Goal: Task Accomplishment & Management: Complete application form

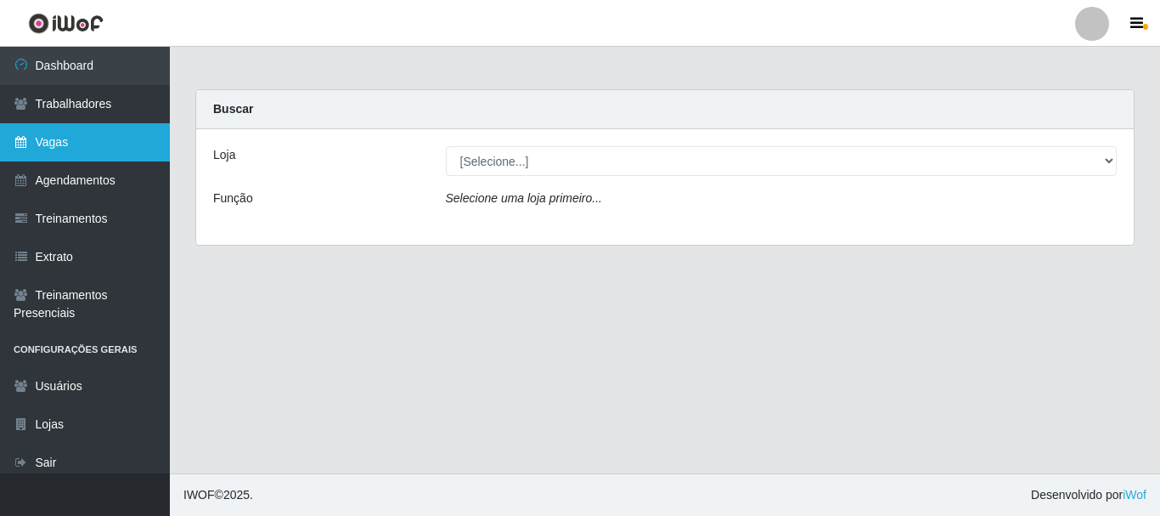
click at [75, 149] on link "Vagas" at bounding box center [85, 142] width 170 height 38
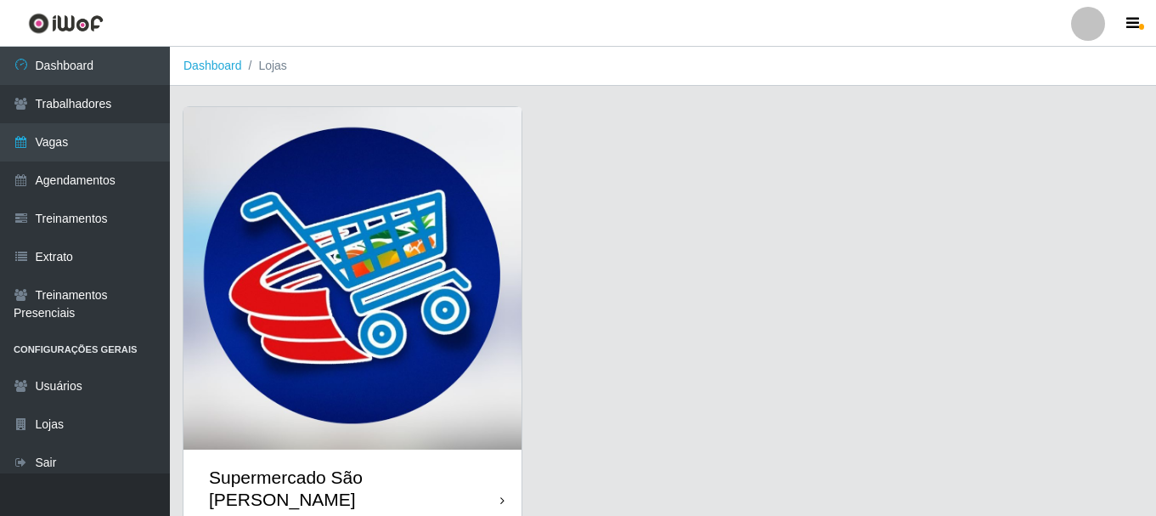
click at [362, 305] on img at bounding box center [352, 278] width 338 height 342
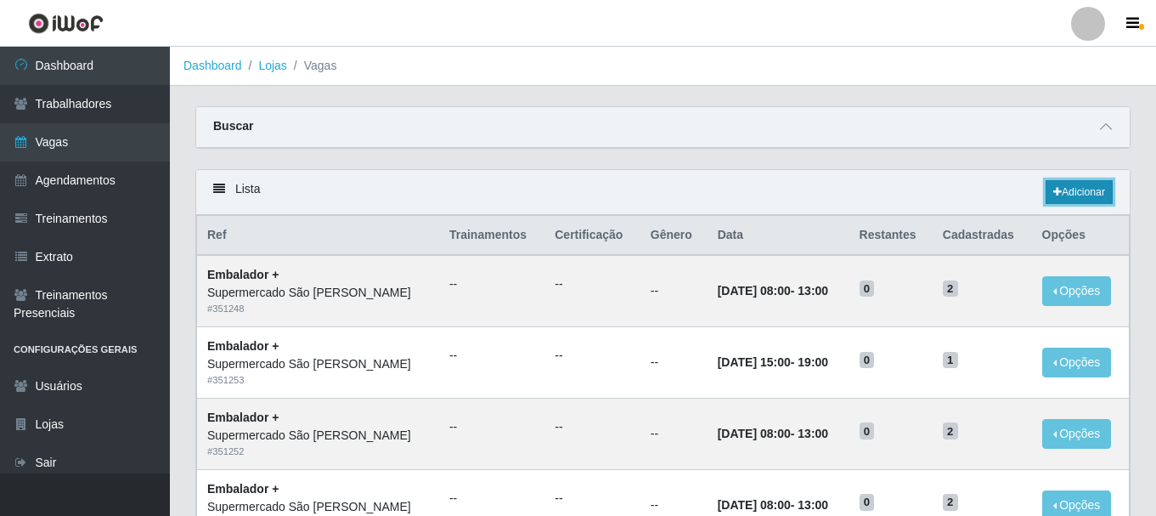
click at [1065, 195] on link "Adicionar" at bounding box center [1079, 192] width 67 height 24
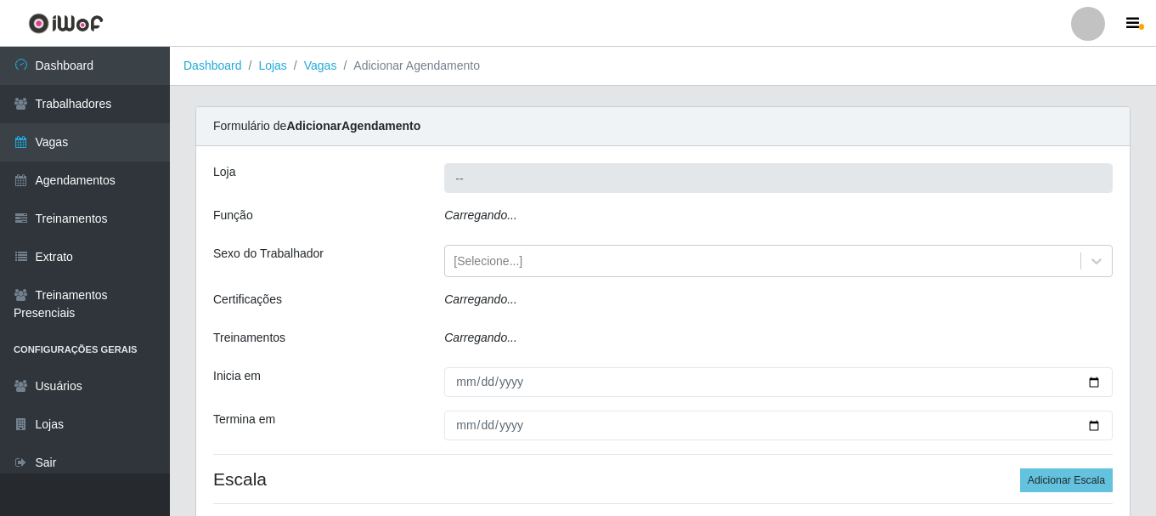
type input "Supermercado São [PERSON_NAME]"
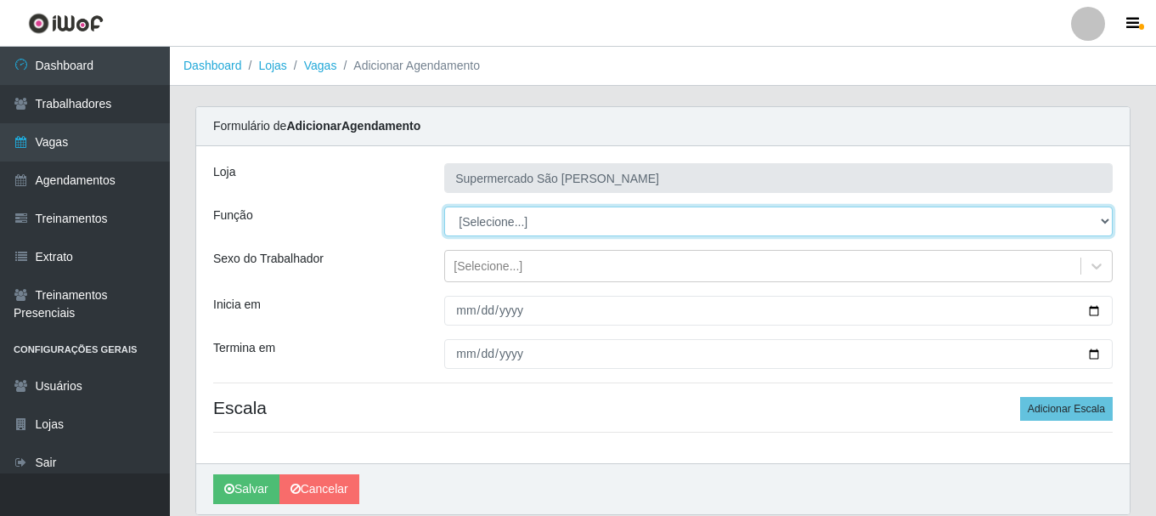
click at [567, 222] on select "[Selecione...] ASG ASG + ASG ++ Embalador Embalador + Embalador ++" at bounding box center [778, 221] width 669 height 30
select select "70"
click at [444, 206] on select "[Selecione...] ASG ASG + ASG ++ Embalador Embalador + Embalador ++" at bounding box center [778, 221] width 669 height 30
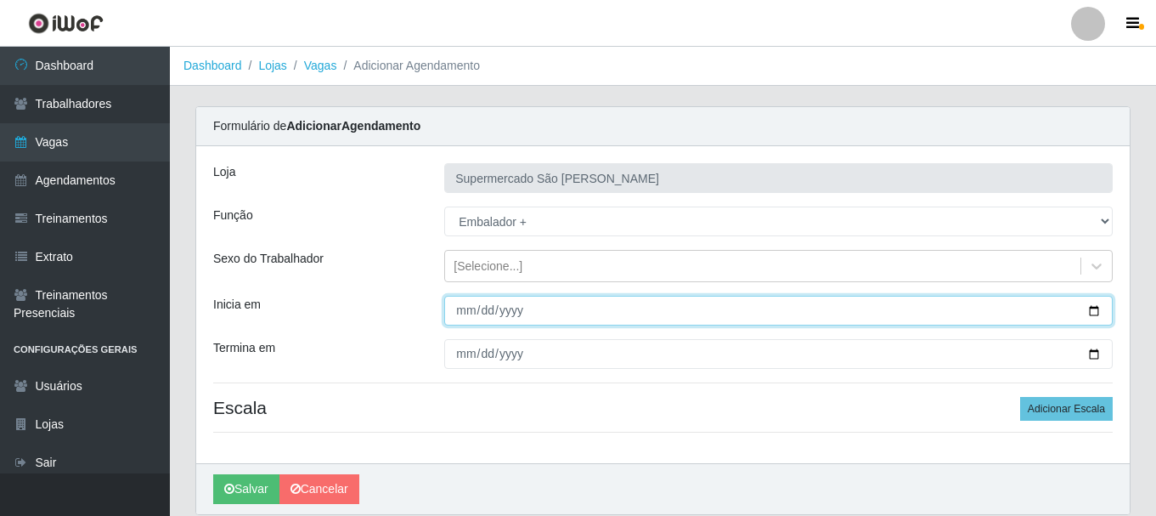
click at [461, 312] on input "Inicia em" at bounding box center [778, 311] width 669 height 30
type input "[DATE]"
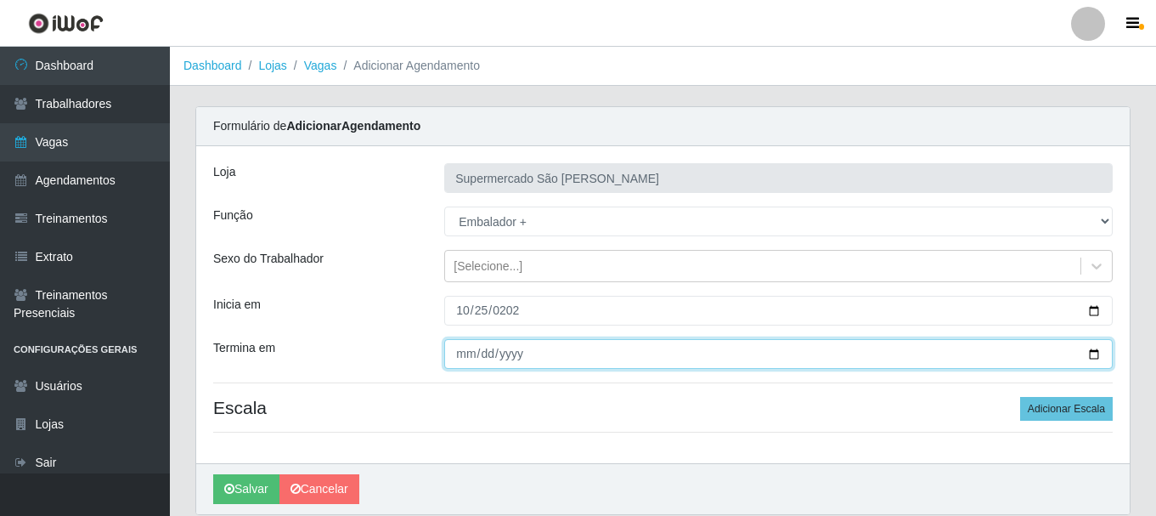
click at [465, 358] on input "Termina em" at bounding box center [778, 354] width 669 height 30
type input "[DATE]"
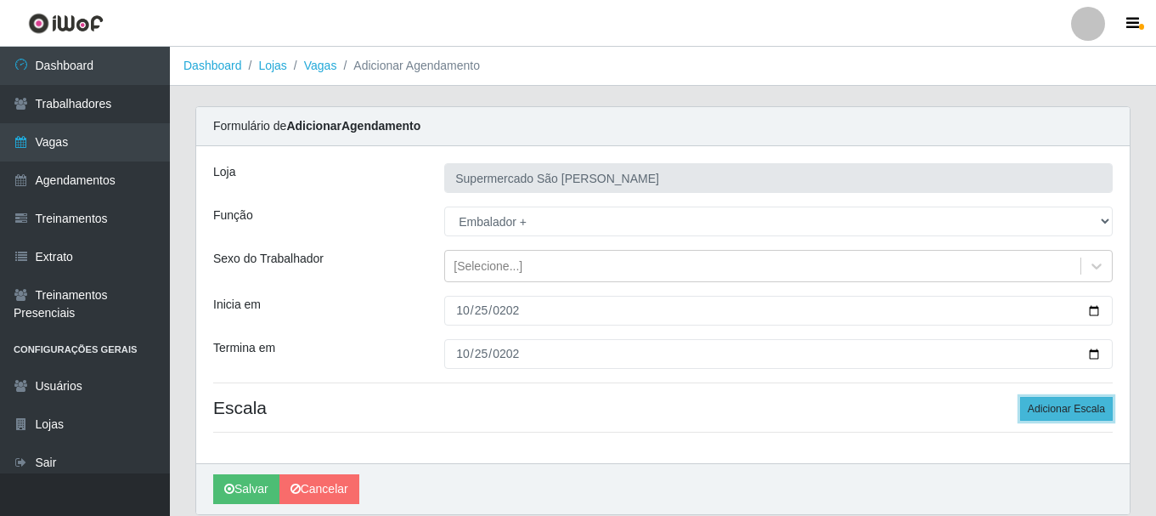
click at [1092, 409] on button "Adicionar Escala" at bounding box center [1066, 409] width 93 height 24
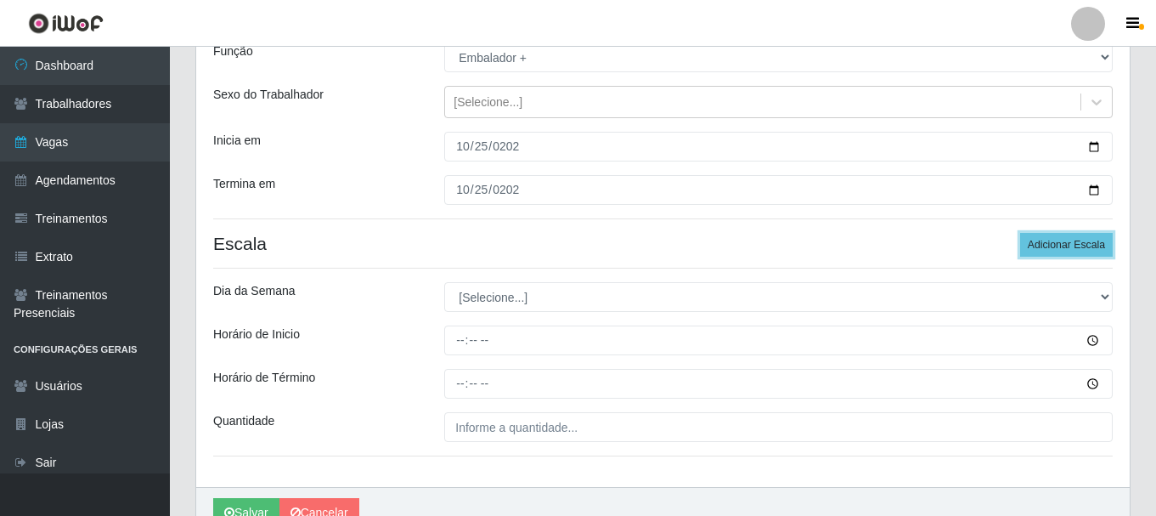
scroll to position [170, 0]
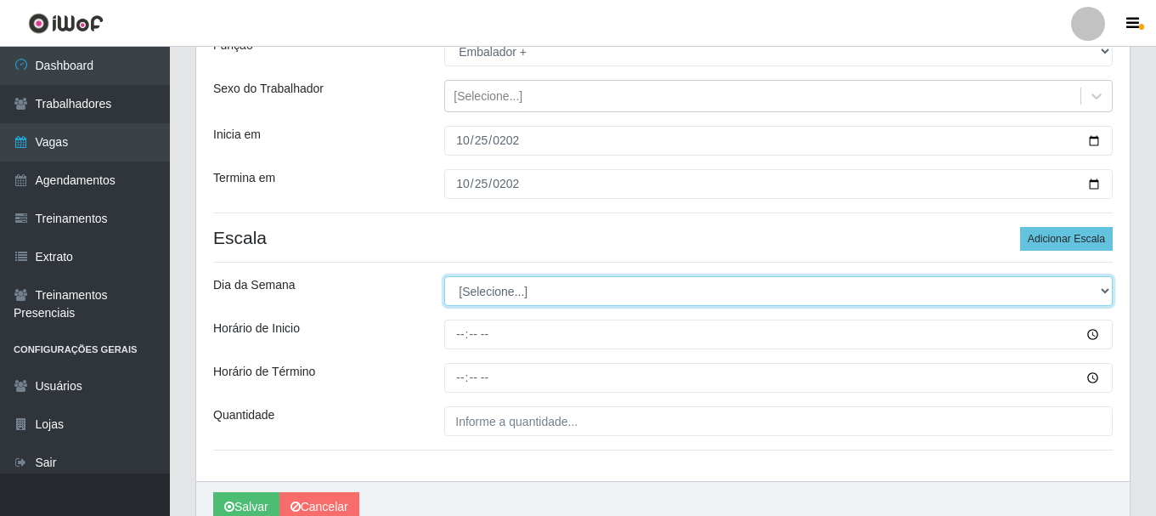
click at [477, 295] on select "[Selecione...] Segunda Terça Quarta Quinta Sexta Sábado Domingo" at bounding box center [778, 291] width 669 height 30
select select "6"
click at [444, 276] on select "[Selecione...] Segunda Terça Quarta Quinta Sexta Sábado Domingo" at bounding box center [778, 291] width 669 height 30
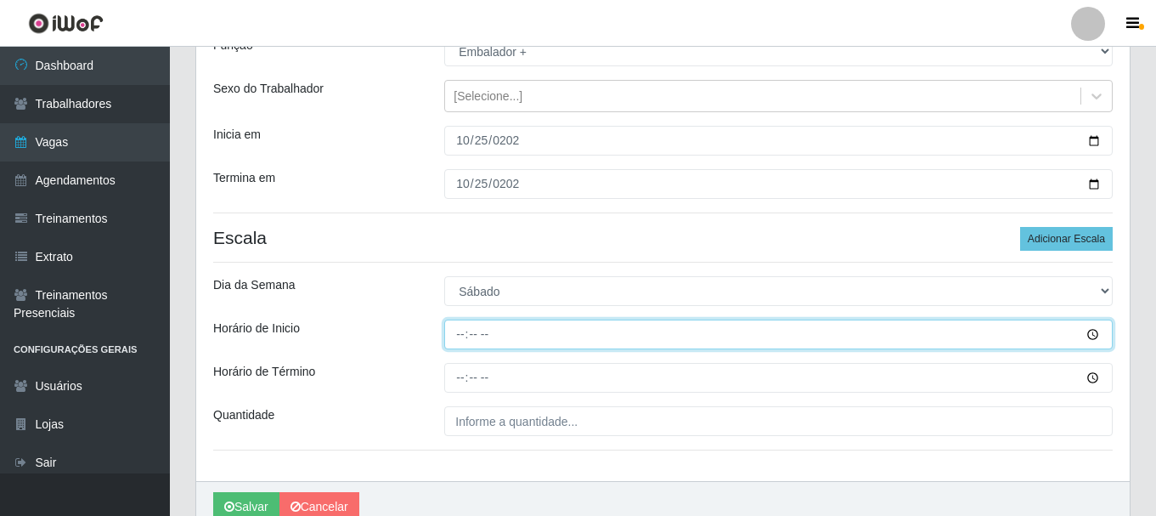
click at [460, 336] on input "Horário de Inicio" at bounding box center [778, 334] width 669 height 30
type input "08:00"
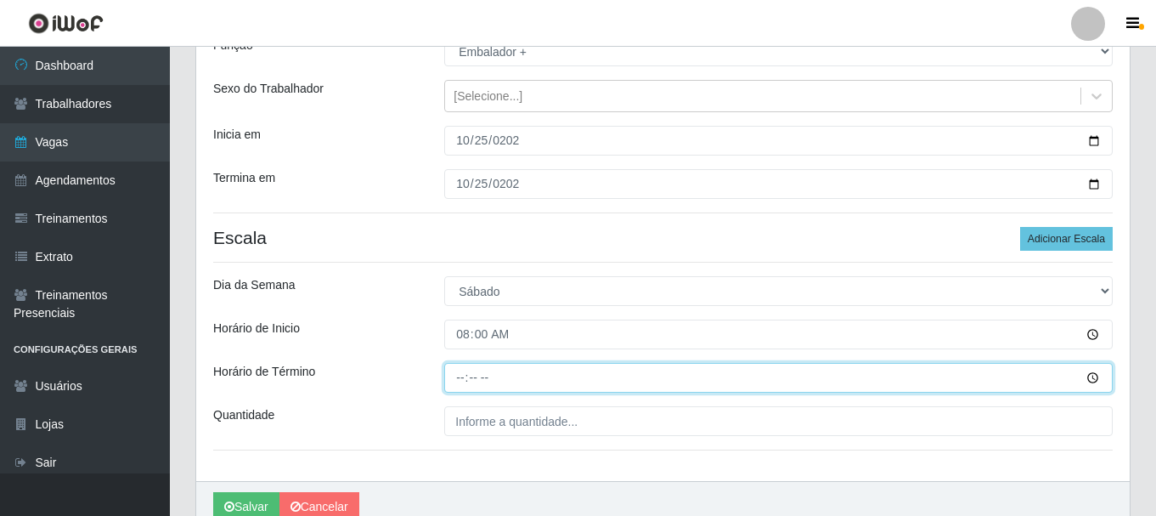
click at [461, 376] on input "Horário de Término" at bounding box center [778, 378] width 669 height 30
type input "13:00"
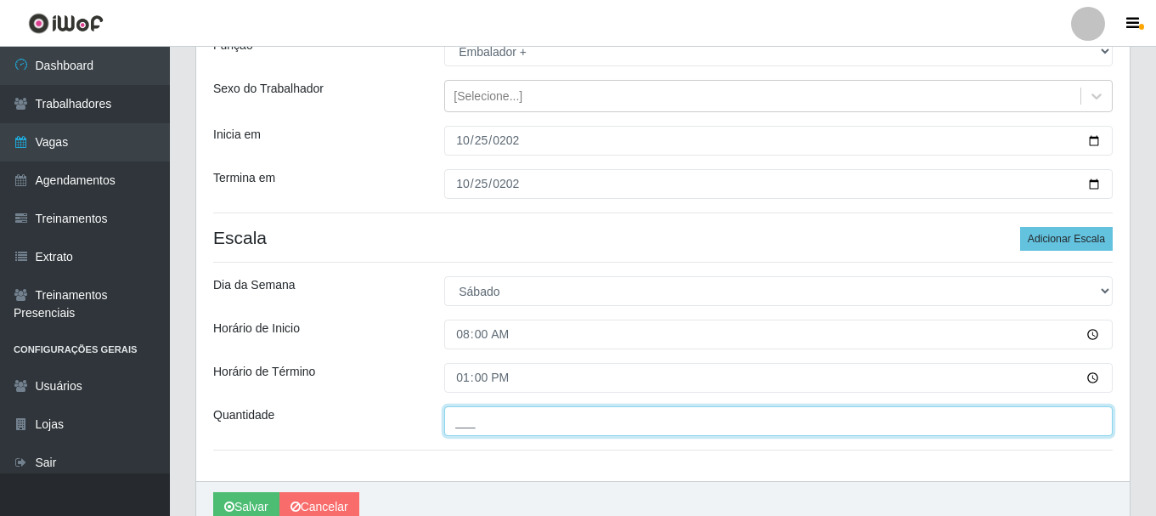
click at [466, 427] on input "___" at bounding box center [778, 421] width 669 height 30
type input "2__"
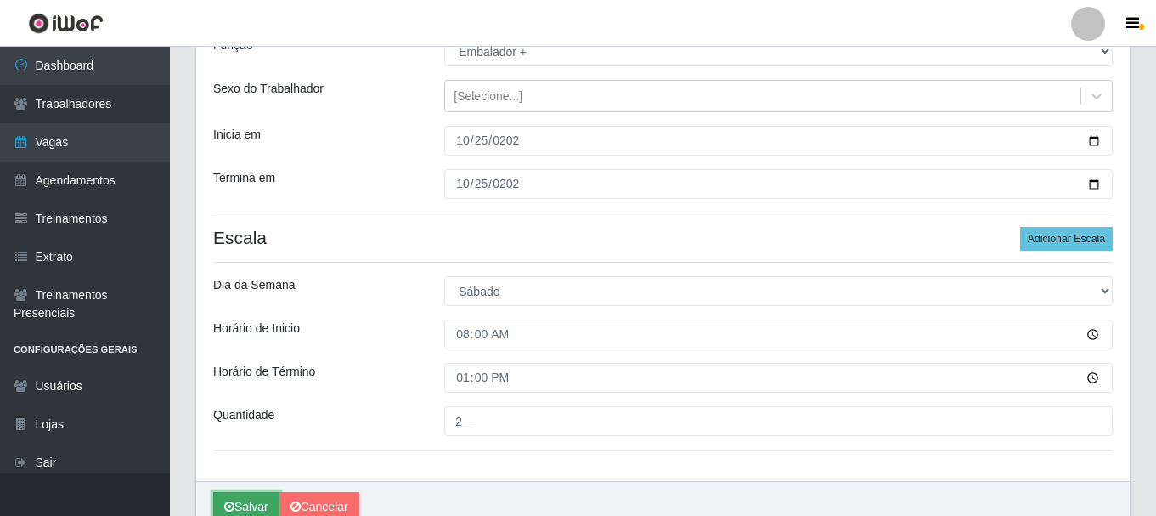
click at [248, 503] on button "Salvar" at bounding box center [246, 507] width 66 height 30
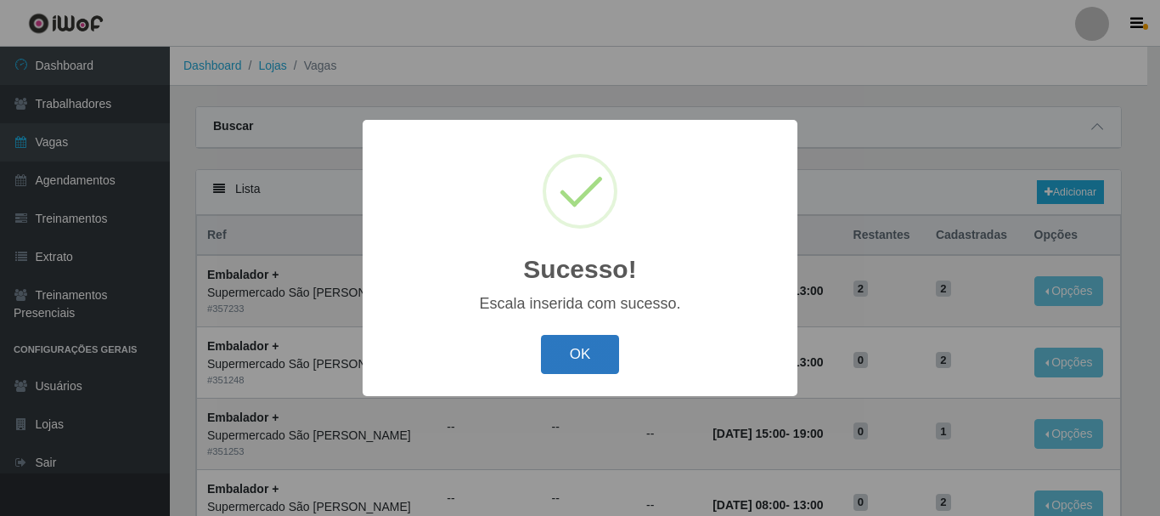
click at [572, 358] on button "OK" at bounding box center [580, 355] width 79 height 40
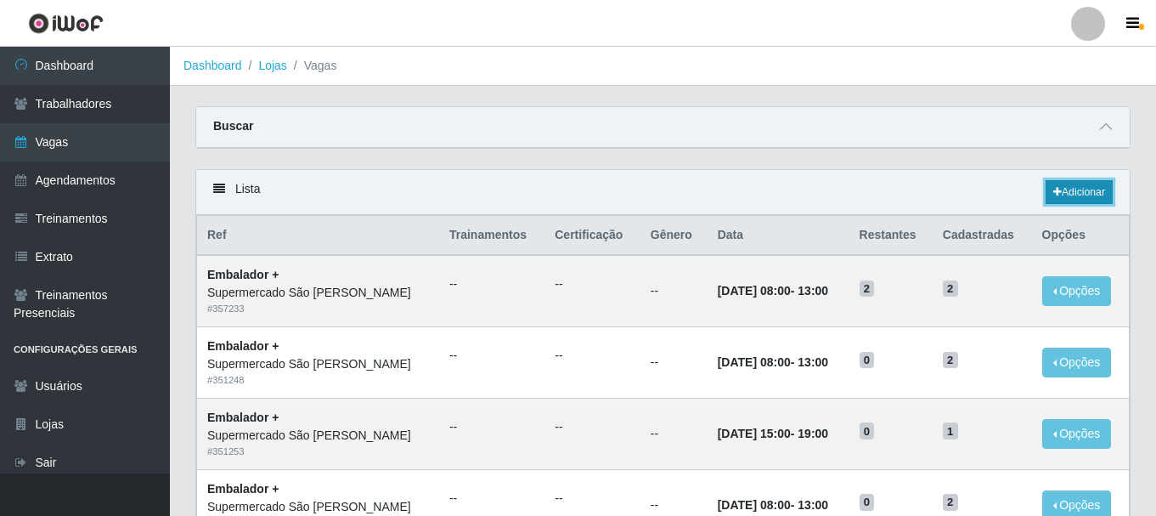
click at [1076, 188] on link "Adicionar" at bounding box center [1079, 192] width 67 height 24
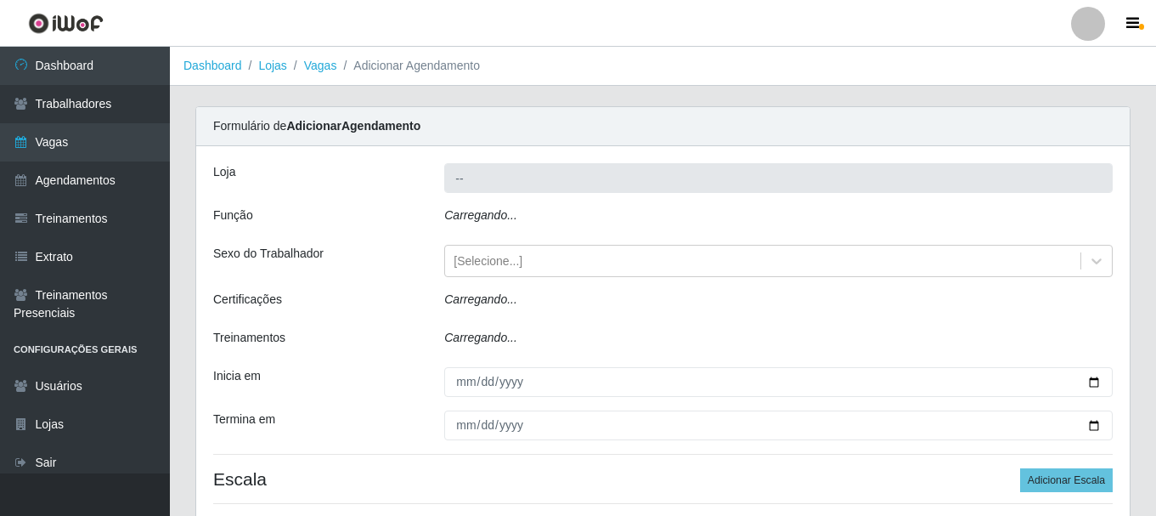
type input "Supermercado São [PERSON_NAME]"
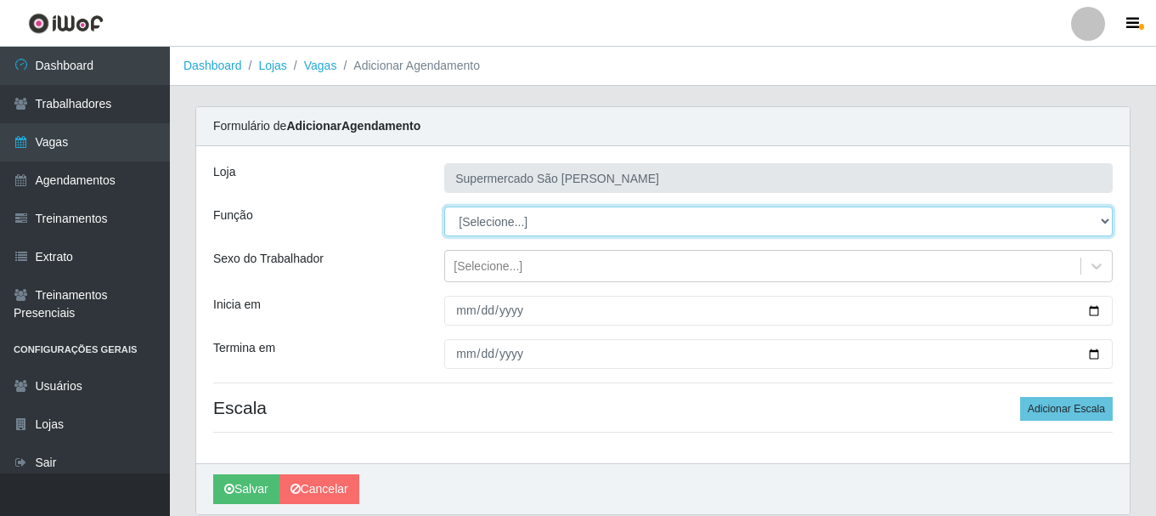
click at [560, 217] on select "[Selecione...] ASG ASG + ASG ++ Embalador Embalador + Embalador ++" at bounding box center [778, 221] width 669 height 30
select select "70"
click at [444, 206] on select "[Selecione...] ASG ASG + ASG ++ Embalador Embalador + Embalador ++" at bounding box center [778, 221] width 669 height 30
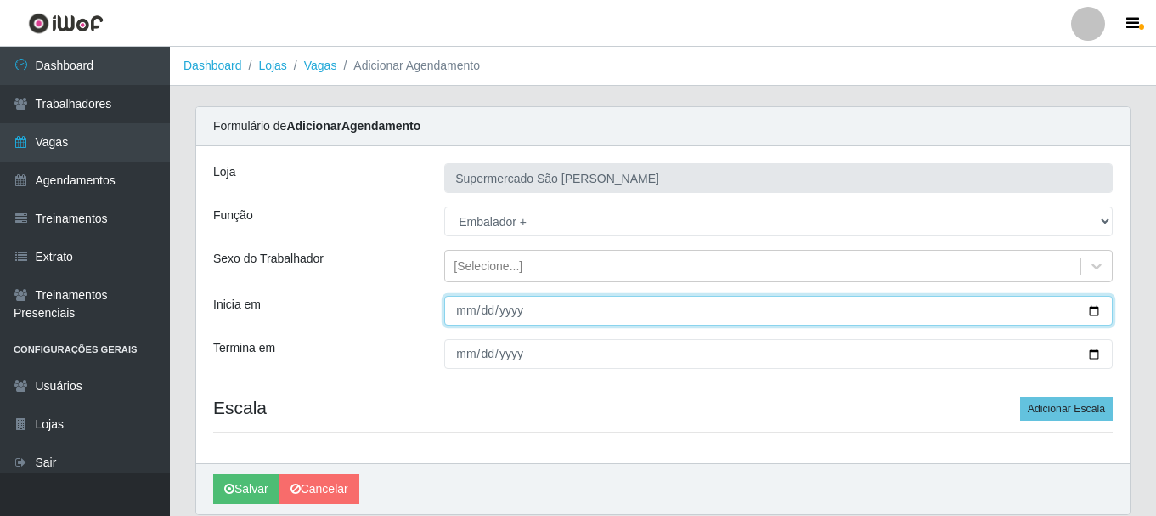
click at [451, 316] on input "Inicia em" at bounding box center [778, 311] width 669 height 30
type input "[DATE]"
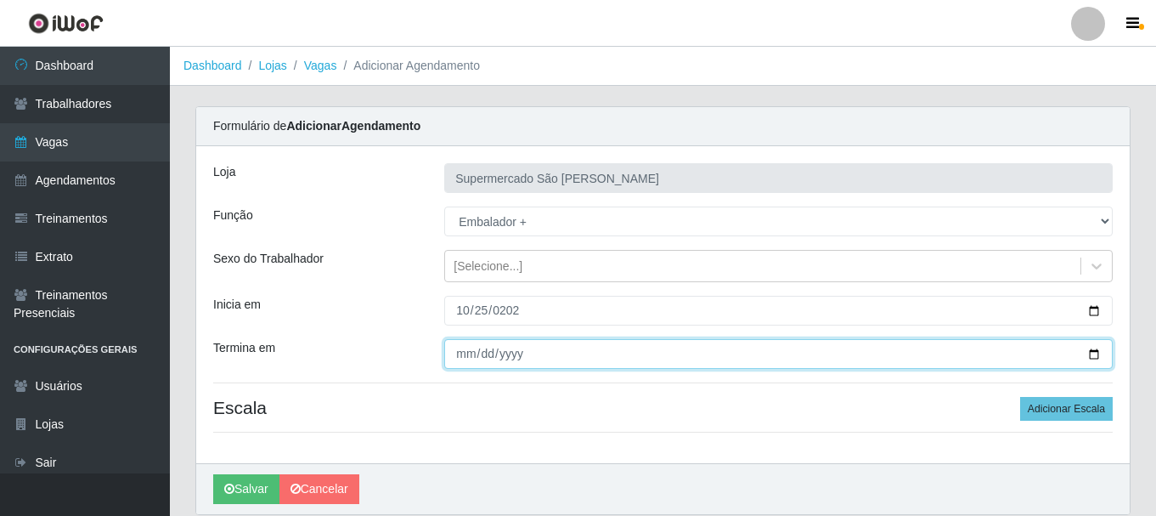
click at [465, 357] on input "Termina em" at bounding box center [778, 354] width 669 height 30
type input "[DATE]"
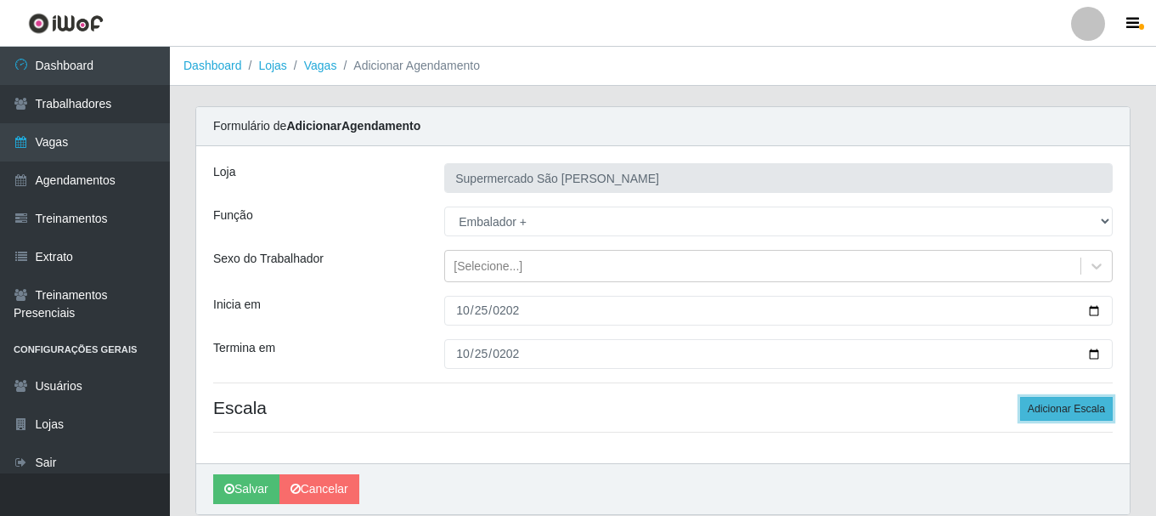
click at [1062, 413] on button "Adicionar Escala" at bounding box center [1066, 409] width 93 height 24
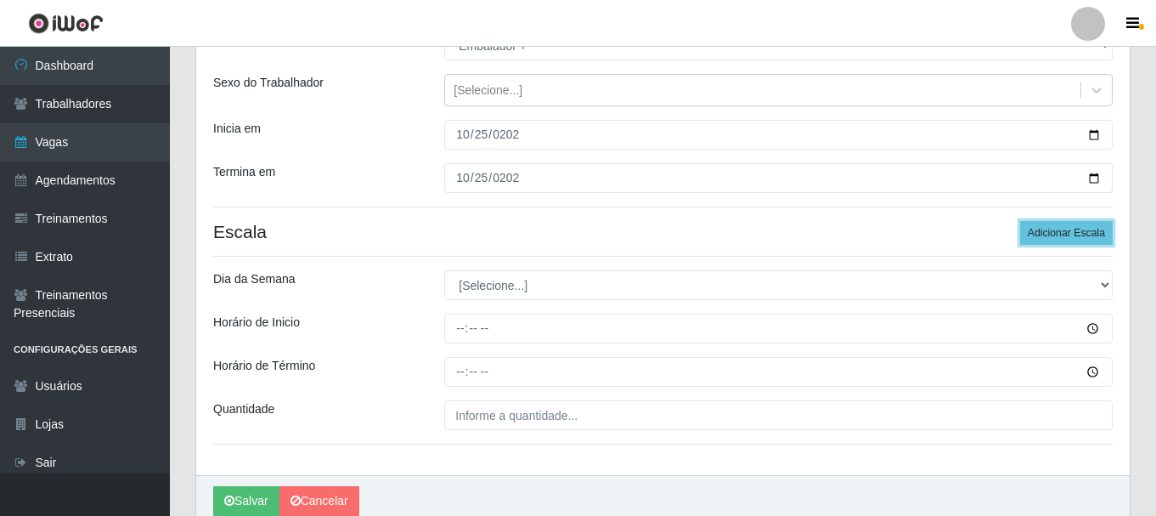
scroll to position [250, 0]
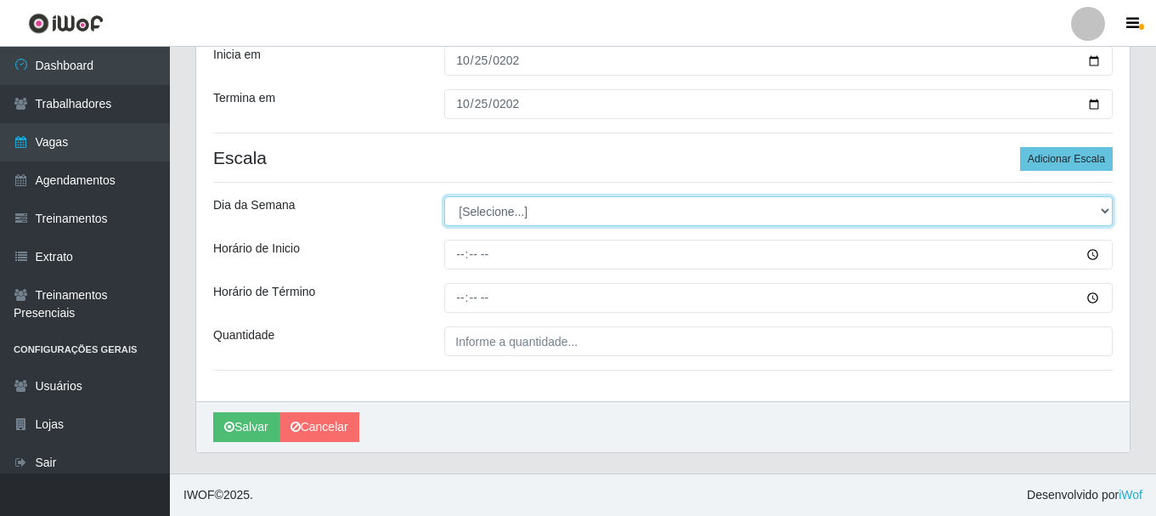
click at [493, 206] on select "[Selecione...] Segunda Terça Quarta Quinta Sexta Sábado Domingo" at bounding box center [778, 211] width 669 height 30
select select "6"
click at [444, 196] on select "[Selecione...] Segunda Terça Quarta Quinta Sexta Sábado Domingo" at bounding box center [778, 211] width 669 height 30
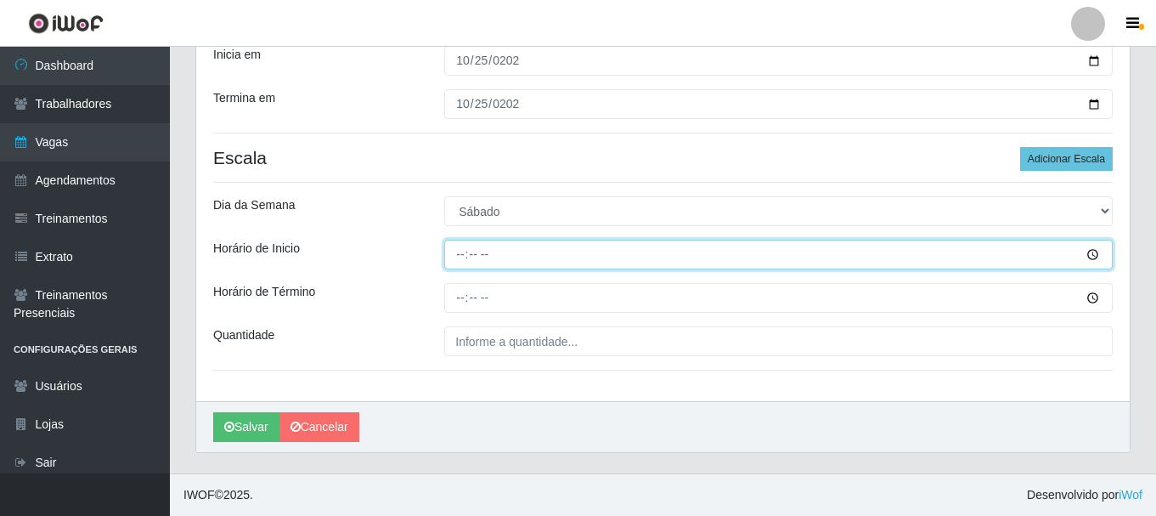
click at [460, 261] on input "Horário de Inicio" at bounding box center [778, 255] width 669 height 30
type input "15:00"
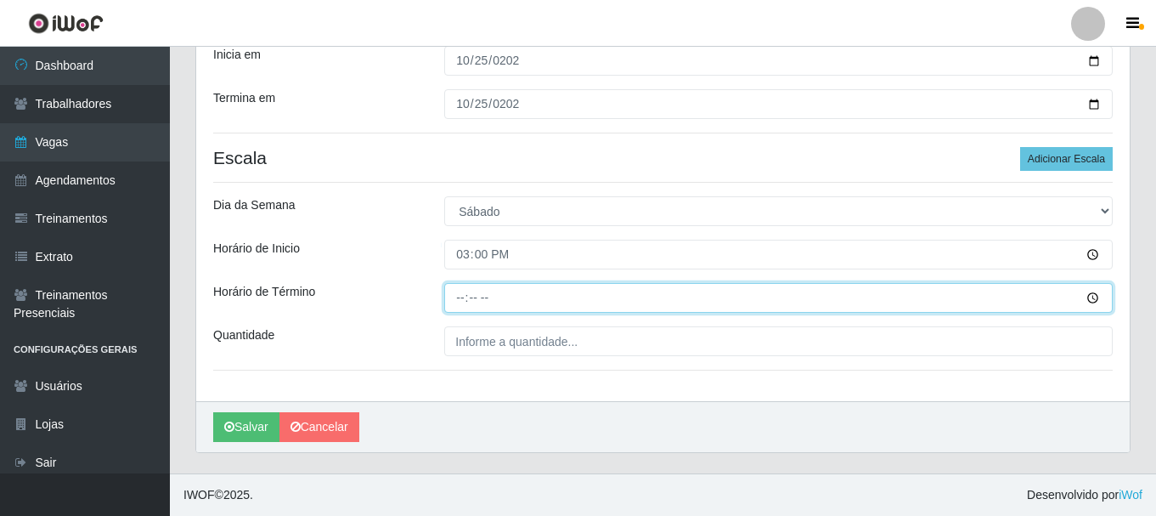
click at [457, 295] on input "Horário de Término" at bounding box center [778, 298] width 669 height 30
type input "19:00"
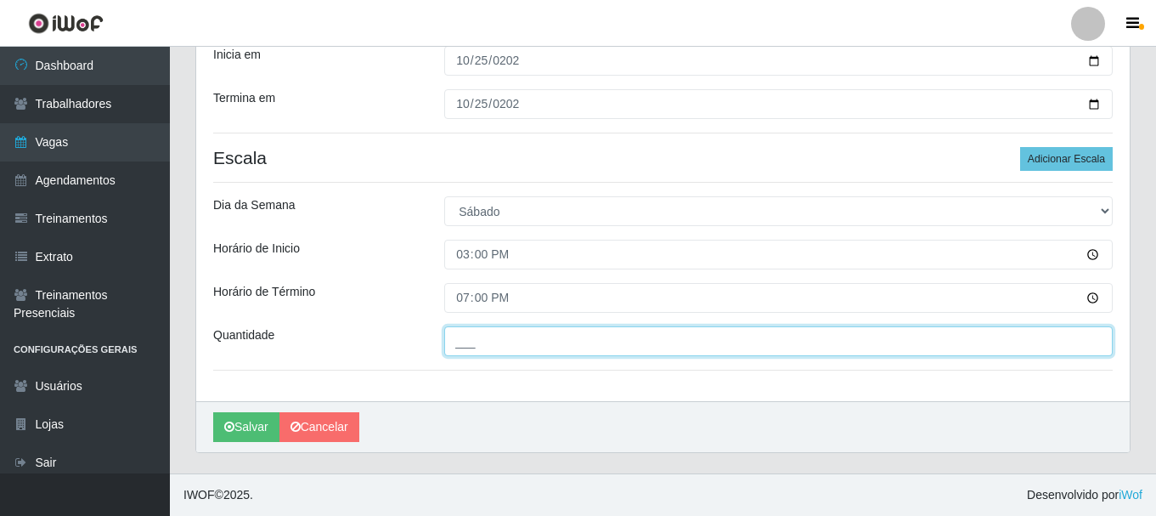
click at [484, 342] on input "___" at bounding box center [778, 341] width 669 height 30
type input "1__"
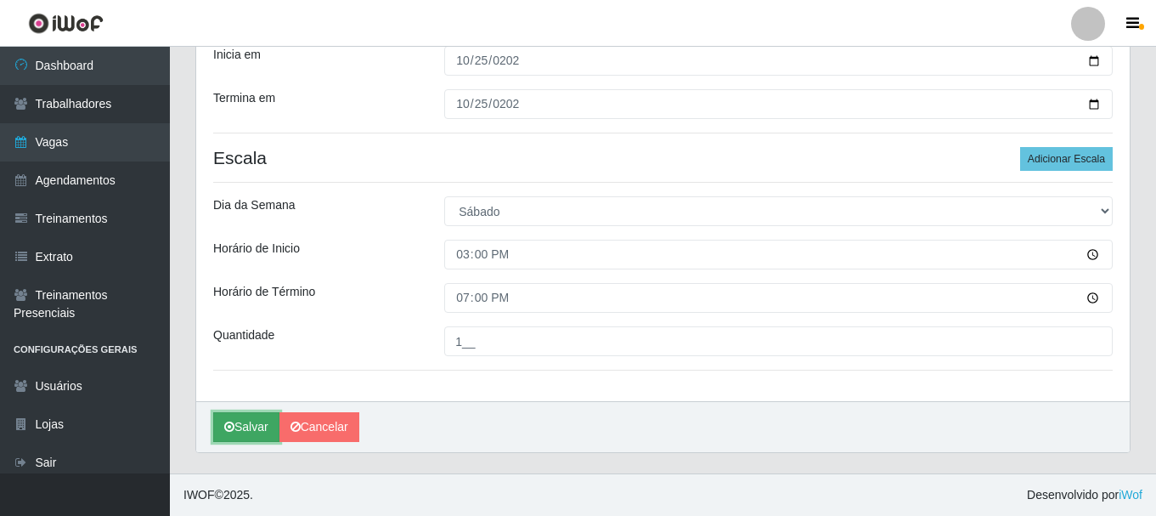
click at [247, 429] on button "Salvar" at bounding box center [246, 427] width 66 height 30
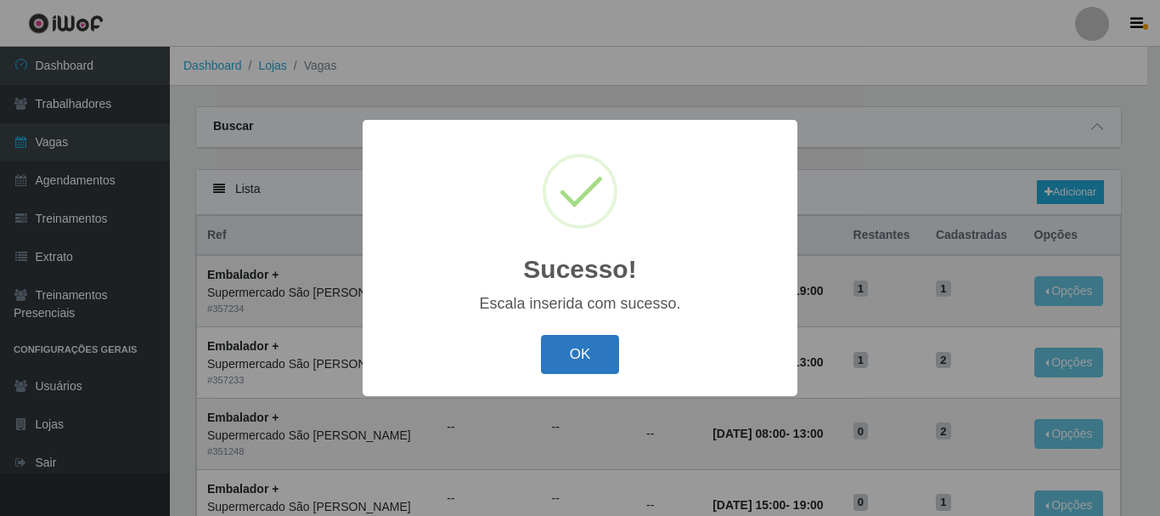
click at [559, 345] on button "OK" at bounding box center [580, 355] width 79 height 40
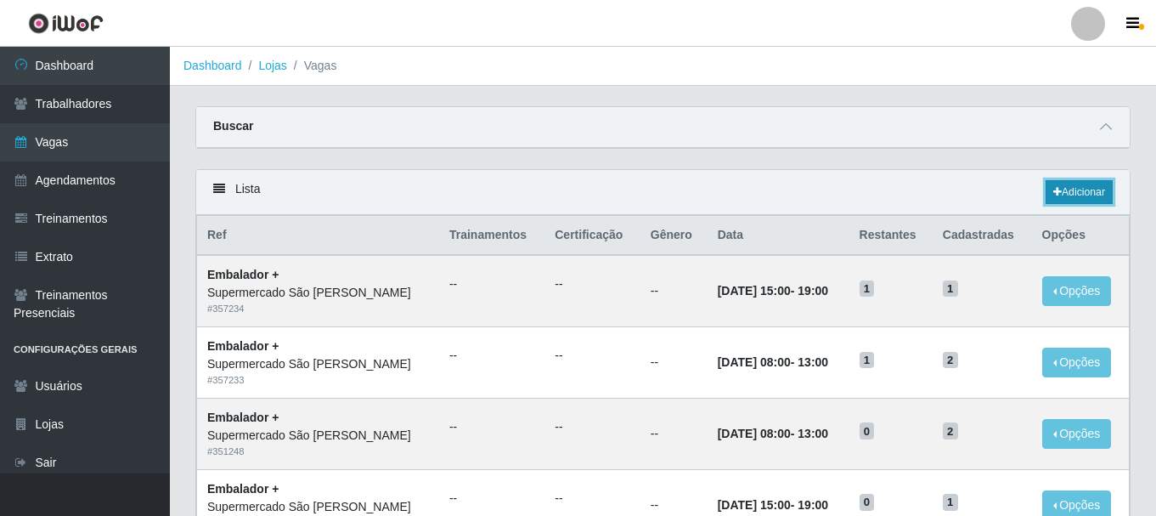
click at [1086, 195] on link "Adicionar" at bounding box center [1079, 192] width 67 height 24
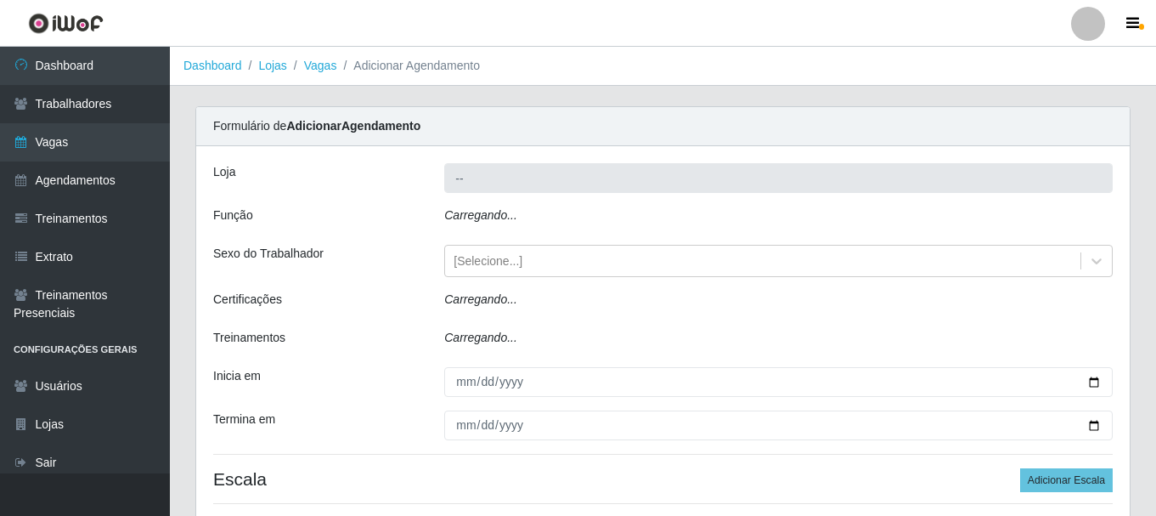
type input "Supermercado São [PERSON_NAME]"
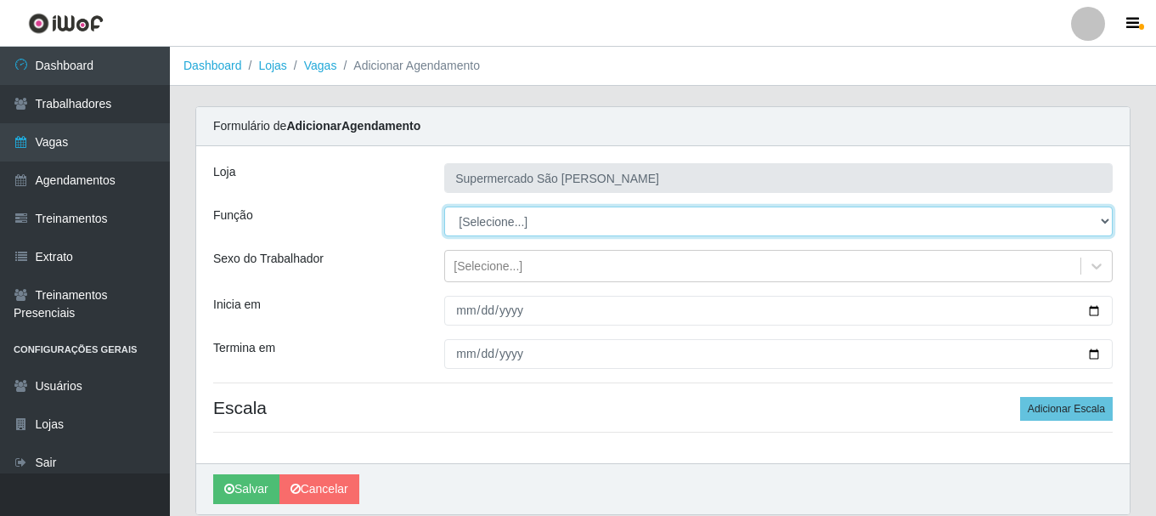
click at [485, 213] on select "[Selecione...] ASG ASG + ASG ++ Embalador Embalador + Embalador ++" at bounding box center [778, 221] width 669 height 30
select select "70"
click at [444, 206] on select "[Selecione...] ASG ASG + ASG ++ Embalador Embalador + Embalador ++" at bounding box center [778, 221] width 669 height 30
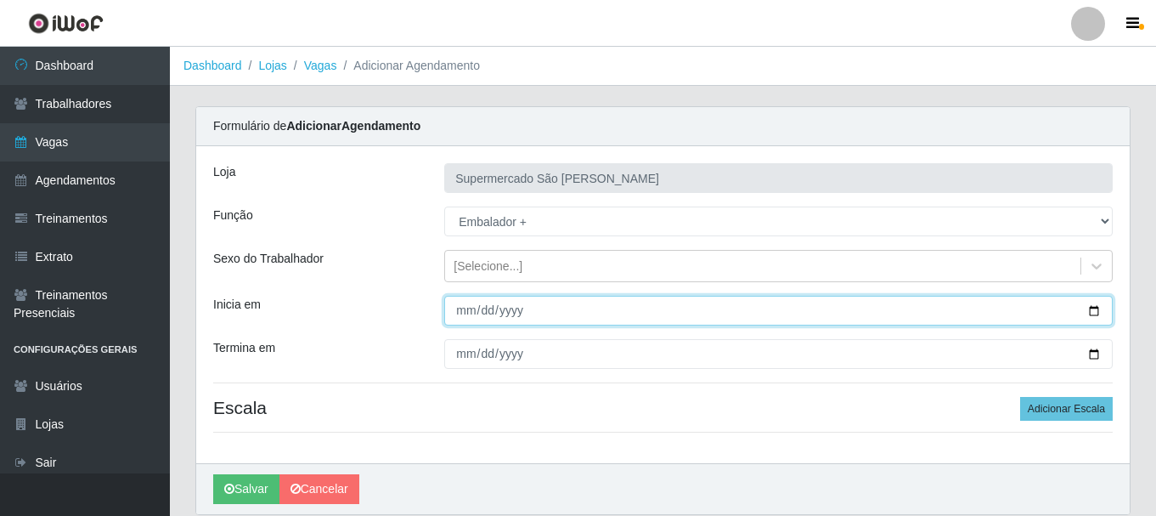
click at [460, 314] on input "Inicia em" at bounding box center [778, 311] width 669 height 30
type input "[DATE]"
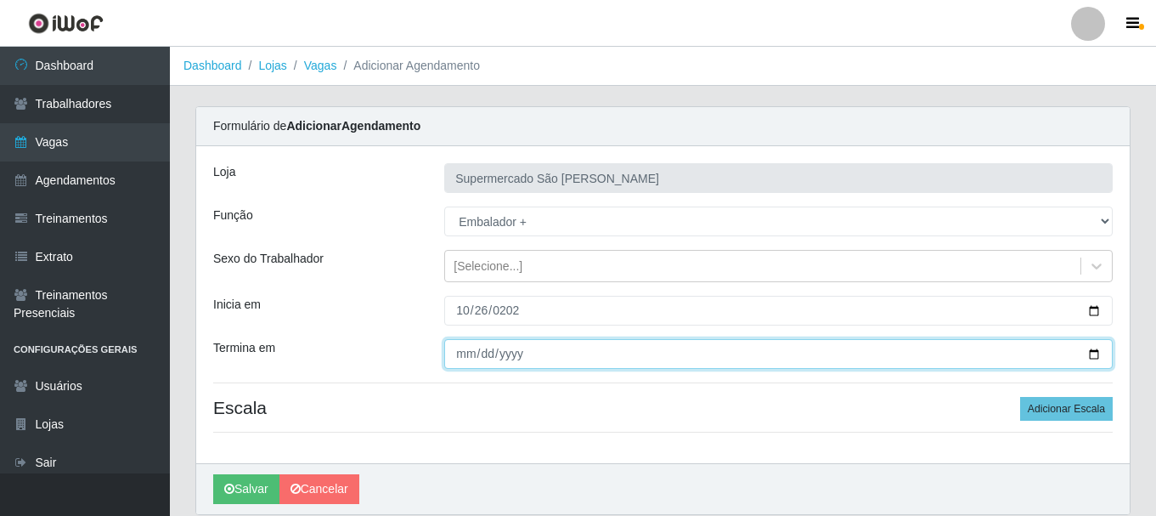
click at [465, 353] on input "Termina em" at bounding box center [778, 354] width 669 height 30
type input "[DATE]"
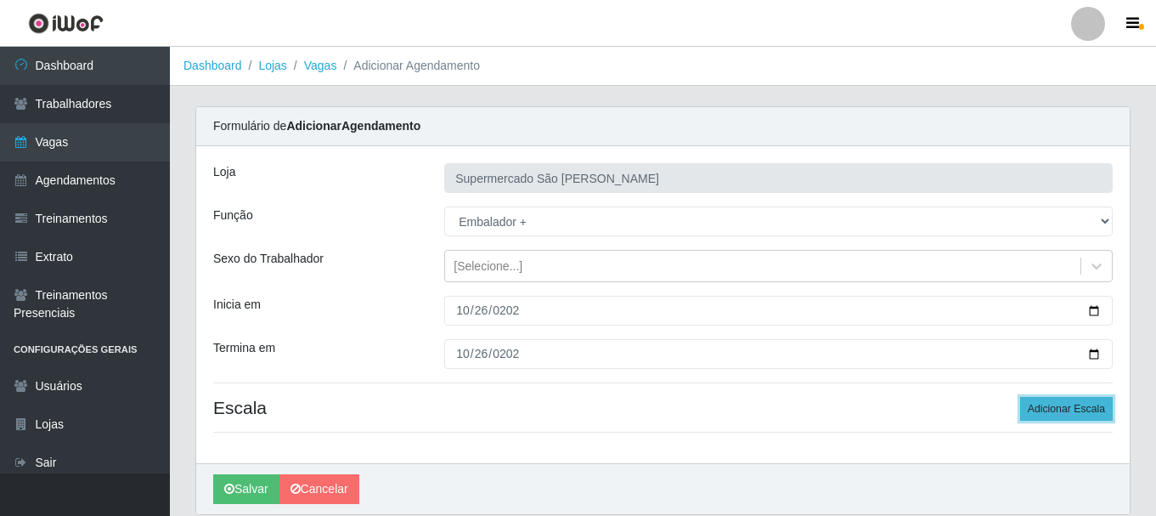
click at [1041, 409] on button "Adicionar Escala" at bounding box center [1066, 409] width 93 height 24
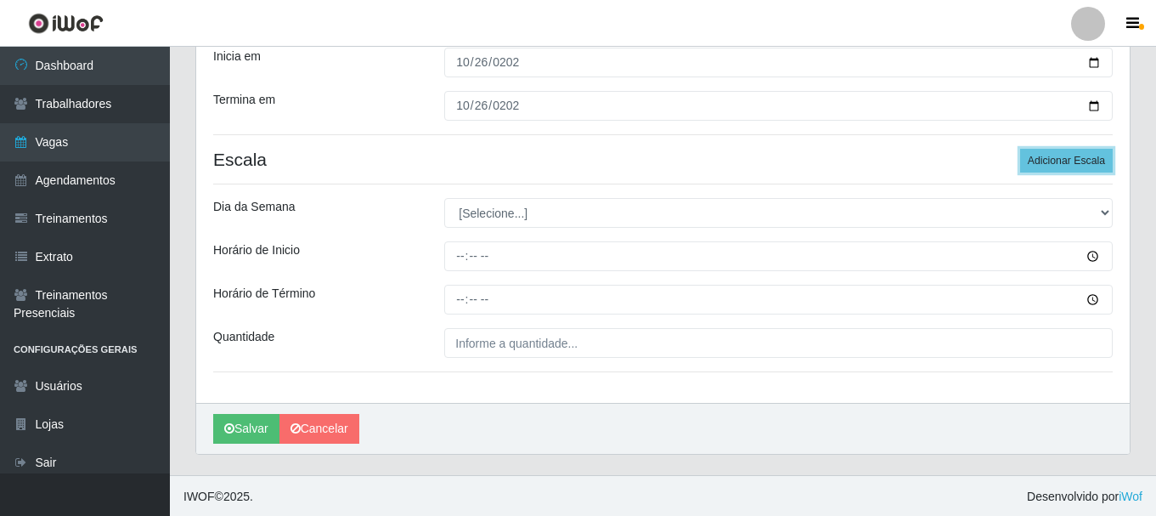
scroll to position [250, 0]
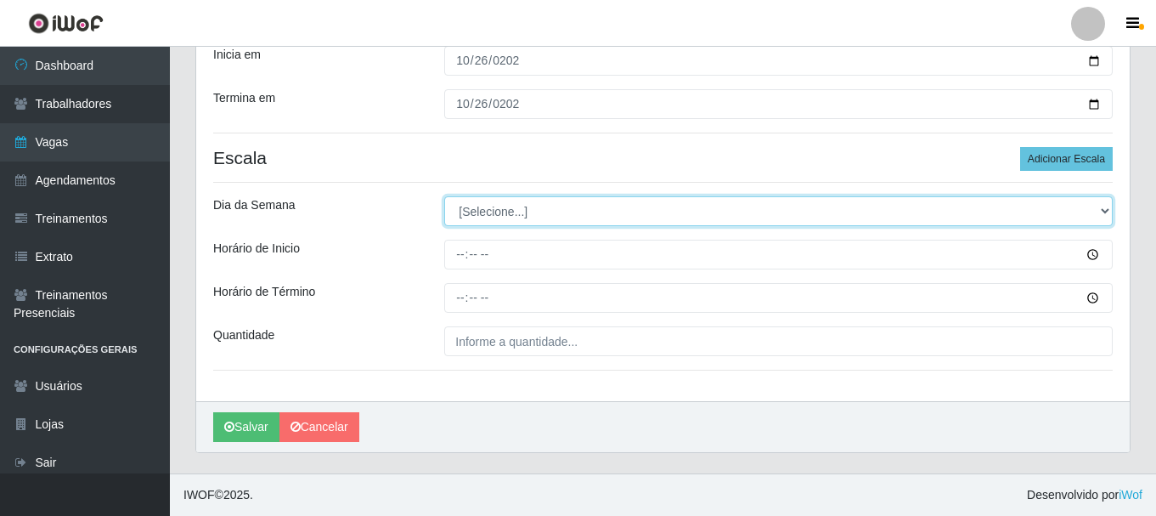
click at [507, 214] on select "[Selecione...] Segunda Terça Quarta Quinta Sexta Sábado Domingo" at bounding box center [778, 211] width 669 height 30
select select "0"
click at [444, 196] on select "[Selecione...] Segunda Terça Quarta Quinta Sexta Sábado Domingo" at bounding box center [778, 211] width 669 height 30
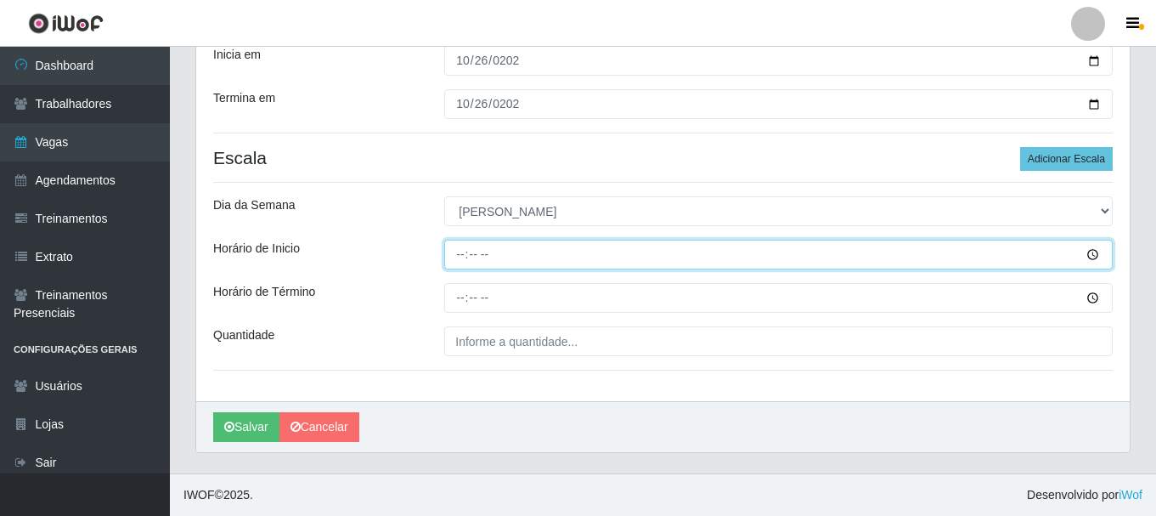
click at [455, 257] on input "Horário de Inicio" at bounding box center [778, 255] width 669 height 30
type input "08:00"
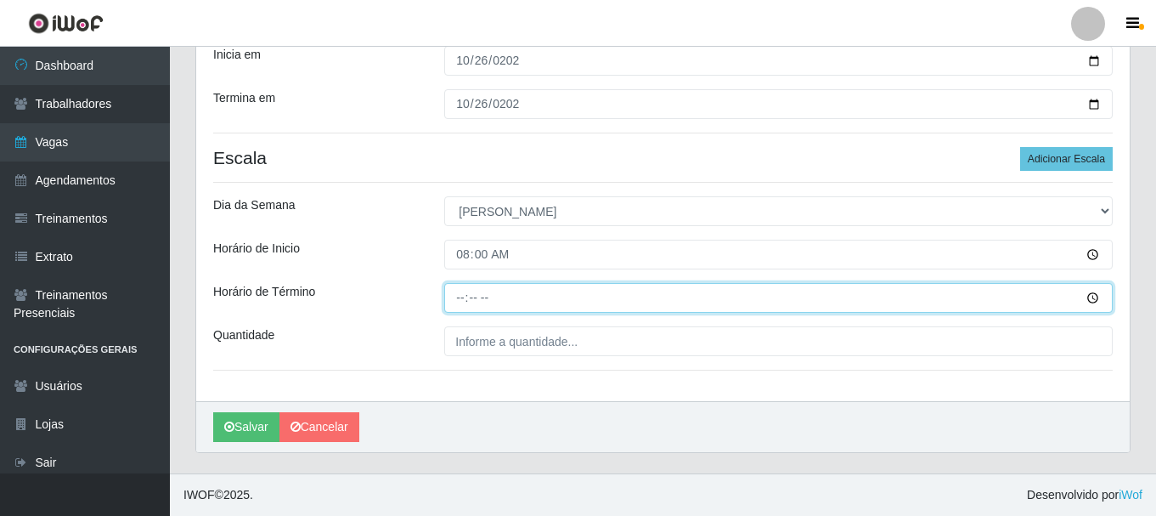
click at [454, 297] on input "Horário de Término" at bounding box center [778, 298] width 669 height 30
type input "13:00"
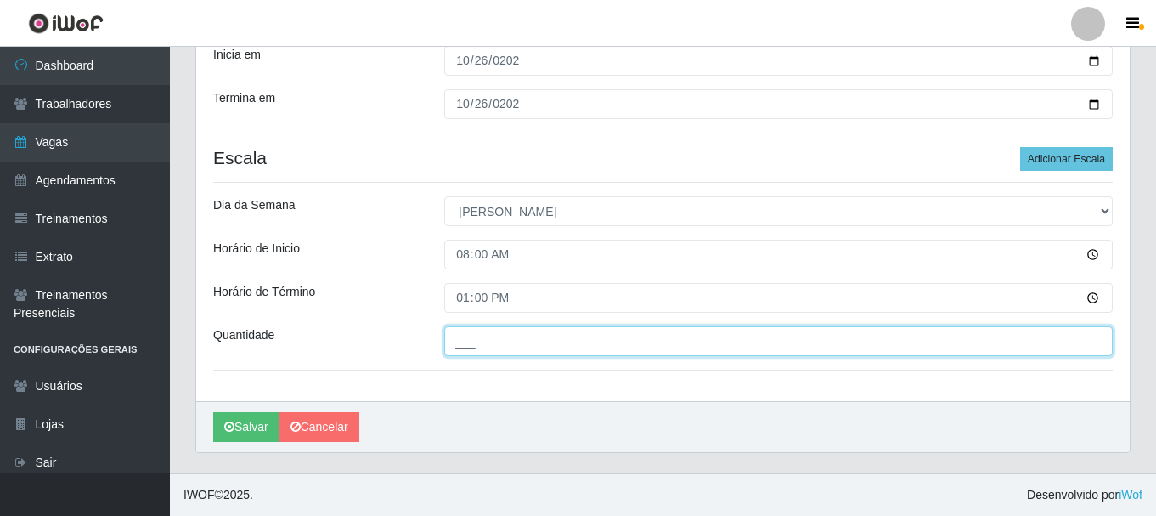
drag, startPoint x: 460, startPoint y: 343, endPoint x: 478, endPoint y: 353, distance: 20.9
click at [460, 343] on input "___" at bounding box center [778, 341] width 669 height 30
type input "2__"
click at [213, 412] on button "Salvar" at bounding box center [246, 427] width 66 height 30
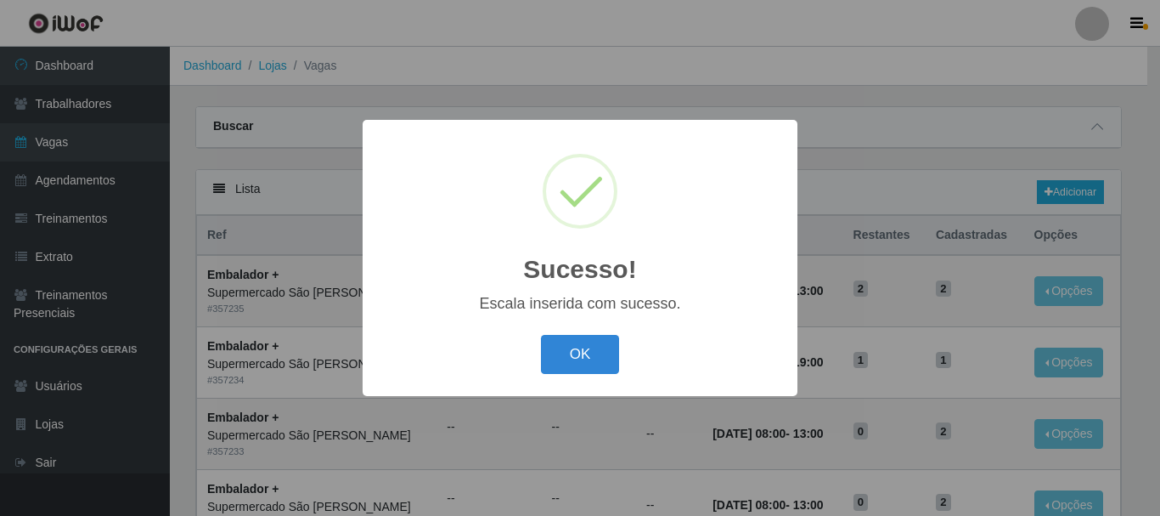
click at [586, 364] on button "OK" at bounding box center [580, 355] width 79 height 40
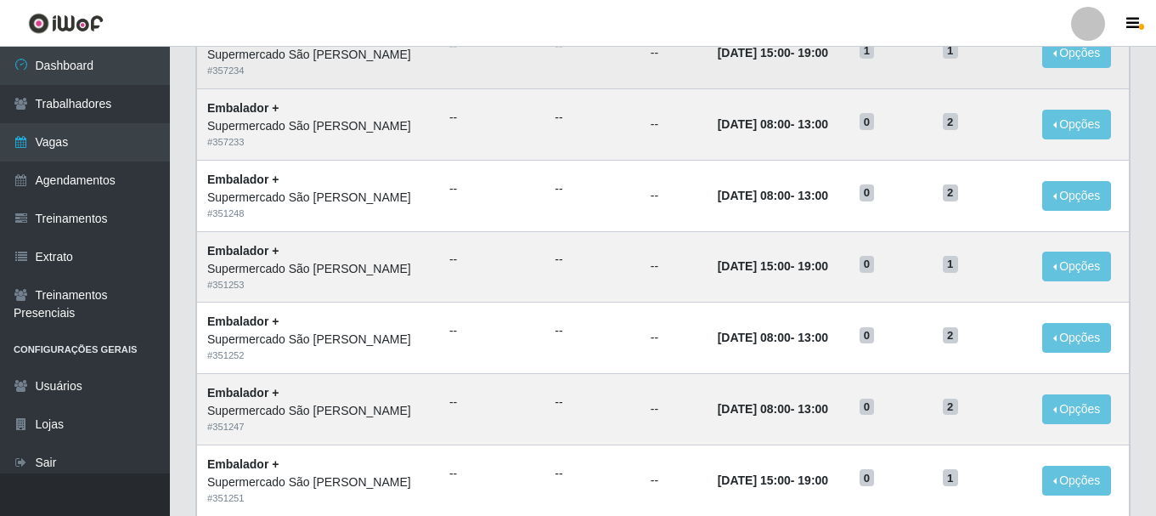
scroll to position [340, 0]
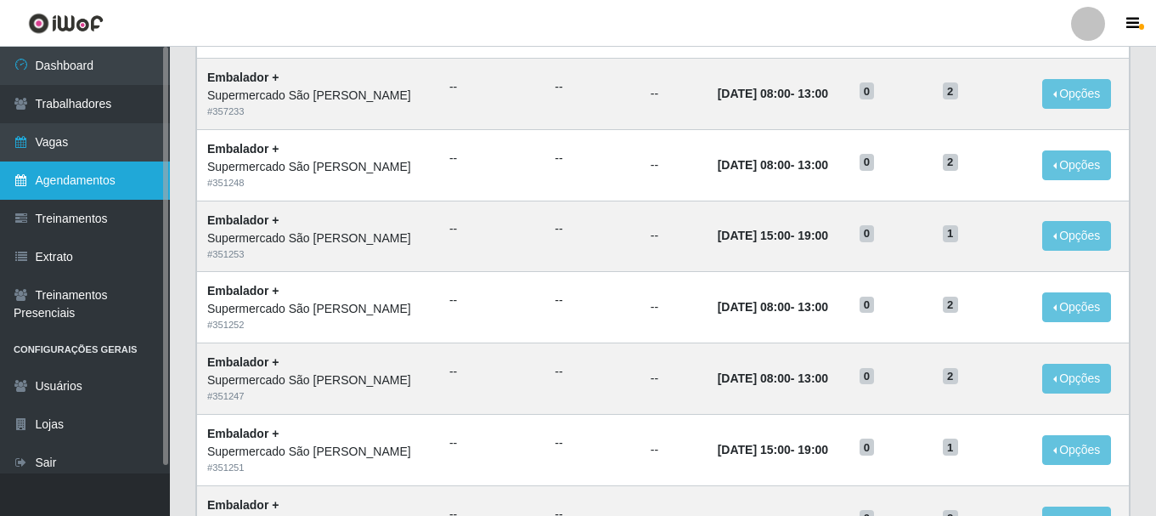
click at [54, 178] on link "Agendamentos" at bounding box center [85, 180] width 170 height 38
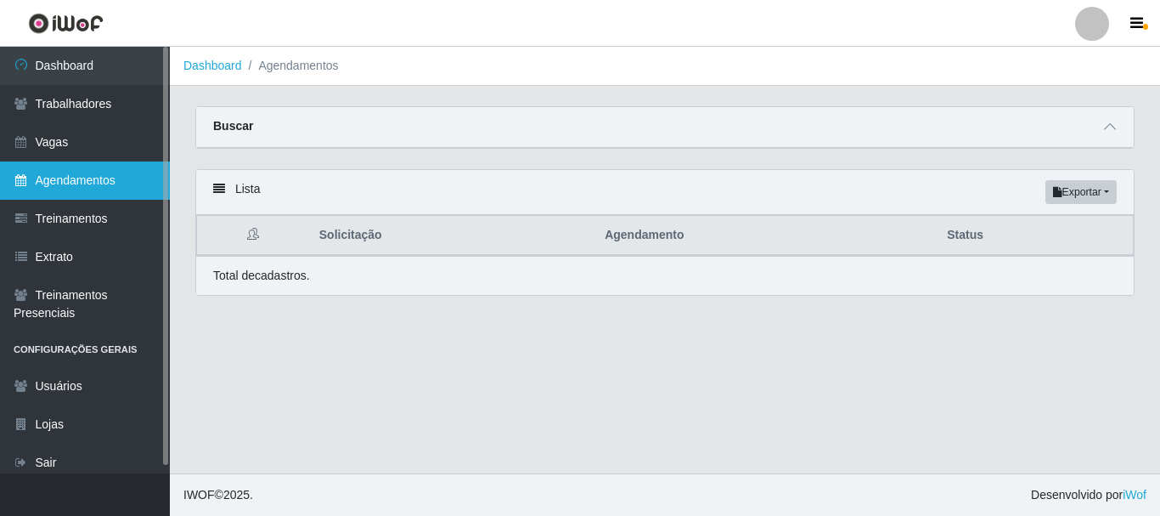
click at [58, 183] on link "Agendamentos" at bounding box center [85, 180] width 170 height 38
